Goal: Navigation & Orientation: Find specific page/section

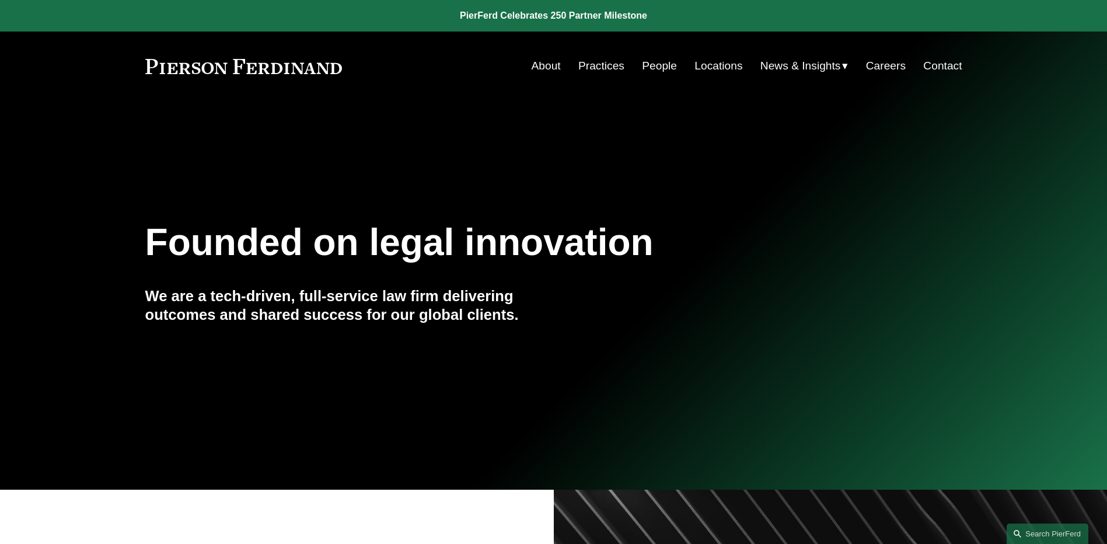
click at [648, 68] on link "People" at bounding box center [659, 66] width 35 height 22
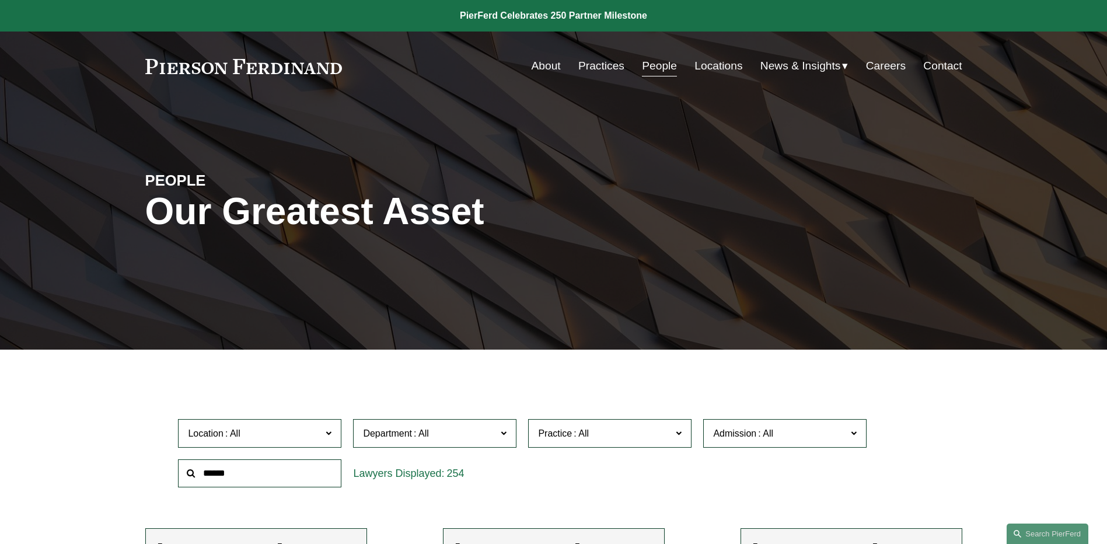
click at [0, 0] on span "News" at bounding box center [0, 0] width 0 height 0
